Goal: Transaction & Acquisition: Purchase product/service

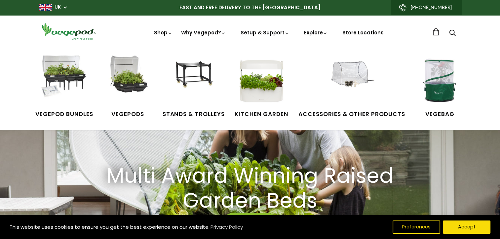
click at [166, 32] on link "Shop" at bounding box center [163, 41] width 19 height 25
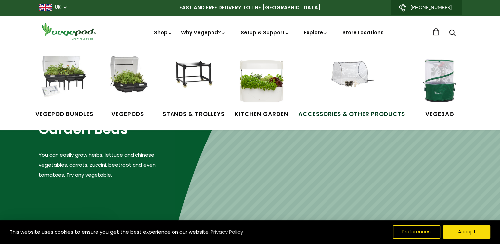
click at [350, 87] on img at bounding box center [352, 81] width 50 height 50
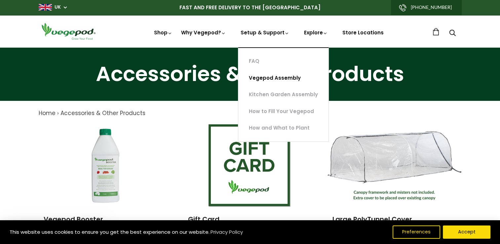
click at [269, 80] on link "Vegepod Assembly" at bounding box center [283, 78] width 90 height 17
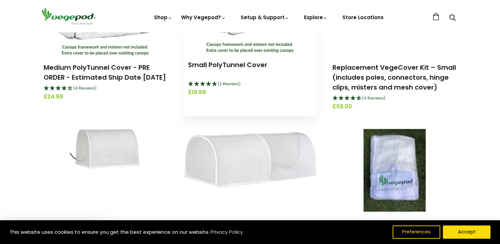
scroll to position [265, 0]
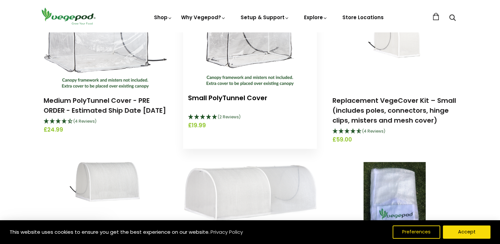
click at [236, 99] on link "Small PolyTunnel Cover" at bounding box center [227, 97] width 79 height 9
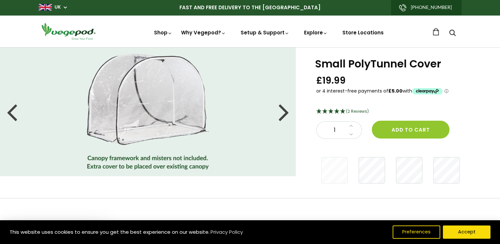
click at [340, 110] on icon "5 Stars - 2 Reviews" at bounding box center [343, 110] width 6 height 5
